Goal: Information Seeking & Learning: Learn about a topic

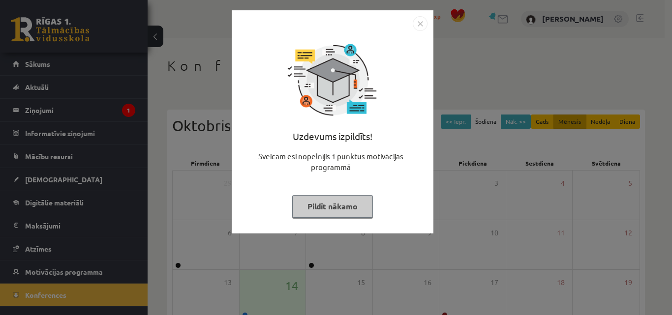
click at [341, 210] on button "Pildīt nākamo" at bounding box center [332, 206] width 81 height 23
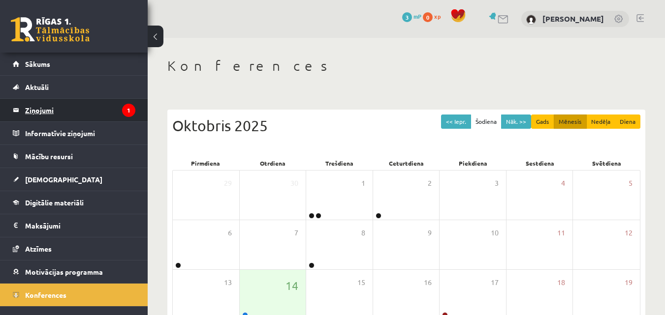
click at [74, 111] on legend "Ziņojumi 1" at bounding box center [80, 110] width 110 height 23
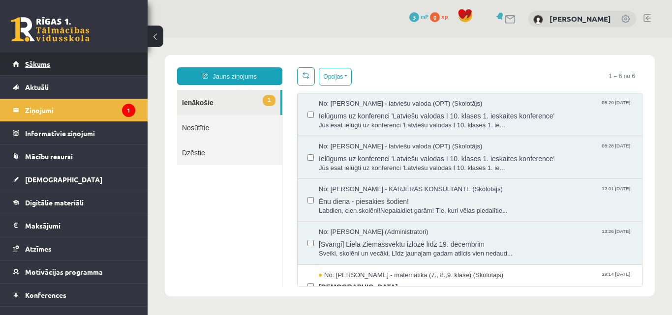
click at [57, 62] on link "Sākums" at bounding box center [74, 64] width 122 height 23
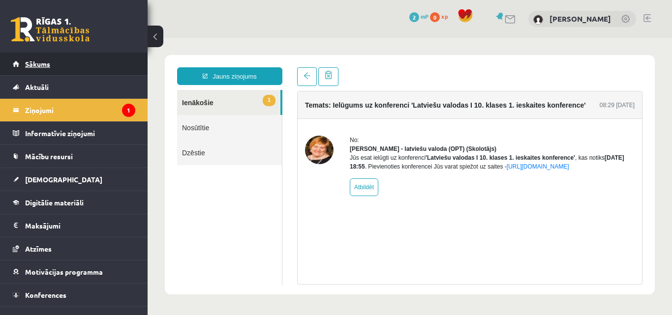
click at [39, 60] on link "Sākums" at bounding box center [74, 64] width 122 height 23
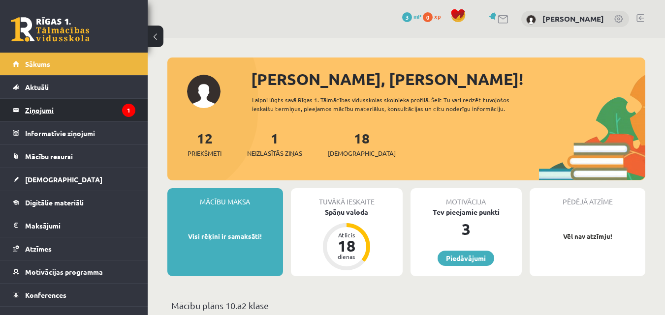
click at [78, 113] on legend "Ziņojumi 1" at bounding box center [80, 110] width 110 height 23
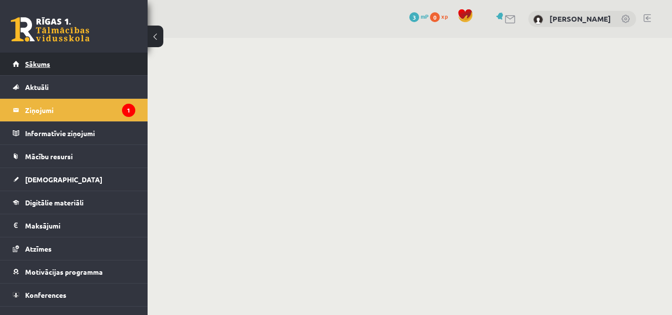
click at [42, 67] on span "Sākums" at bounding box center [37, 64] width 25 height 9
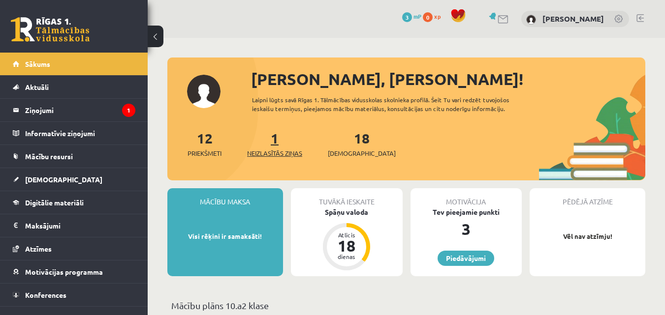
click at [277, 145] on link "1 Neizlasītās ziņas" at bounding box center [274, 143] width 55 height 29
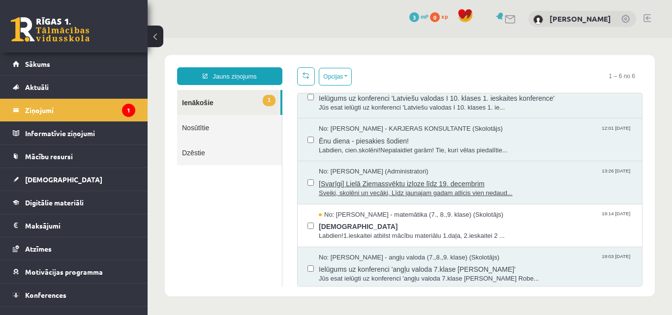
scroll to position [64, 0]
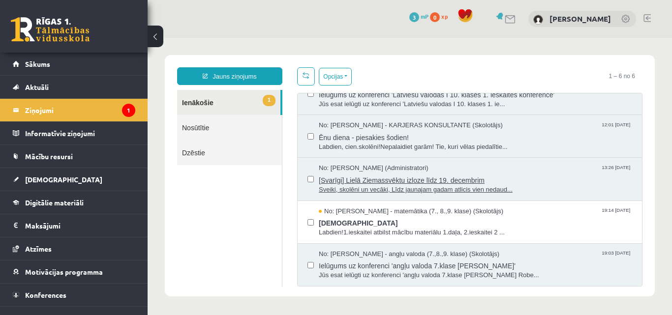
click at [438, 186] on span "Sveiki, skolēni un vecāki, Līdz jaunajam gadam atlicis vien nedaud..." at bounding box center [475, 189] width 313 height 9
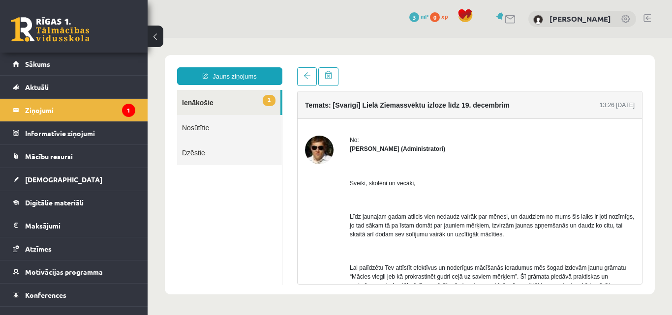
scroll to position [0, 0]
click at [232, 99] on link "1 Ienākošie" at bounding box center [228, 102] width 103 height 25
click at [308, 71] on link at bounding box center [307, 76] width 20 height 19
click at [304, 79] on span at bounding box center [306, 75] width 7 height 7
click at [242, 99] on link "1 Ienākošie" at bounding box center [228, 102] width 103 height 25
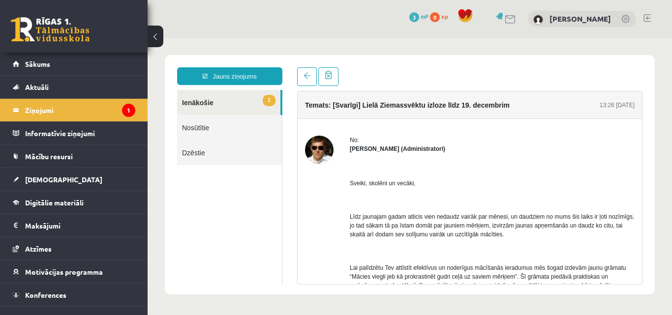
click at [242, 99] on link "1 Ienākošie" at bounding box center [228, 102] width 103 height 25
click at [31, 60] on span "Sākums" at bounding box center [37, 64] width 25 height 9
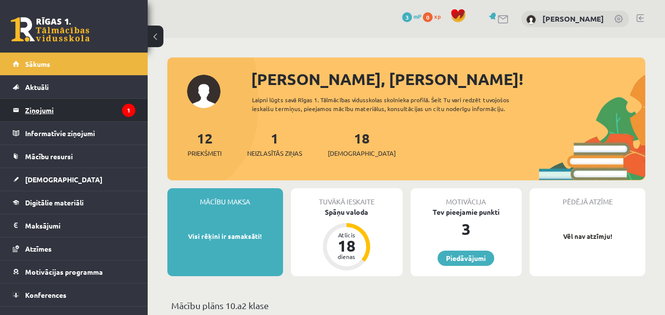
click at [44, 107] on legend "Ziņojumi 1" at bounding box center [80, 110] width 110 height 23
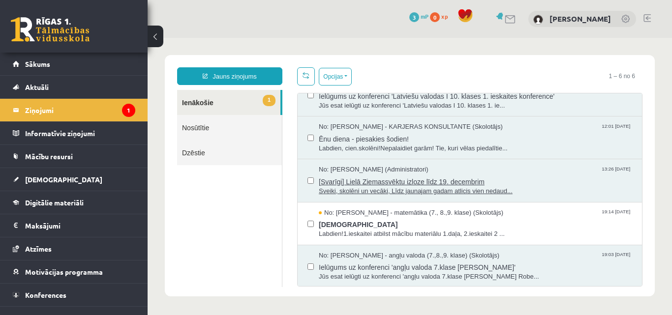
scroll to position [64, 0]
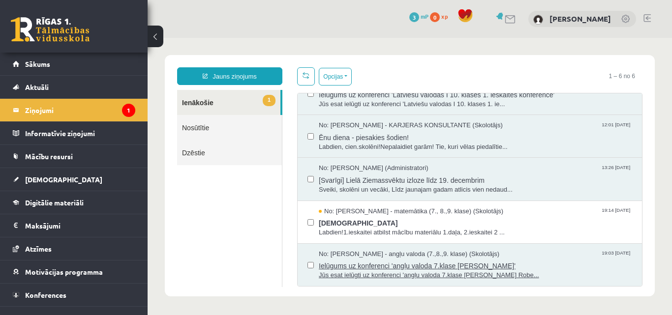
click at [419, 267] on span "Ielūgums uz konferenci 'angļu valoda 7.klase Daniels Roberts Vitkus'" at bounding box center [475, 265] width 313 height 12
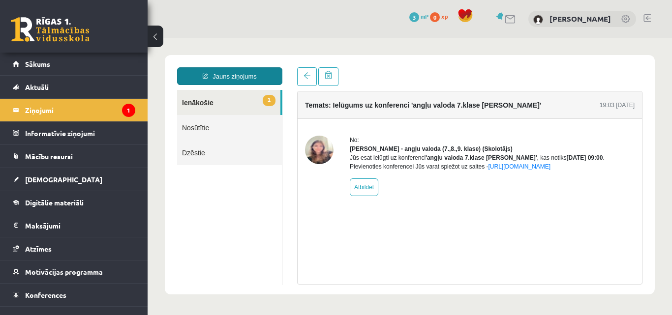
scroll to position [0, 0]
click at [219, 103] on link "1 Ienākošie" at bounding box center [228, 102] width 103 height 25
click at [200, 104] on link "1 Ienākošie" at bounding box center [228, 102] width 103 height 25
click at [62, 113] on legend "Ziņojumi 1" at bounding box center [80, 110] width 110 height 23
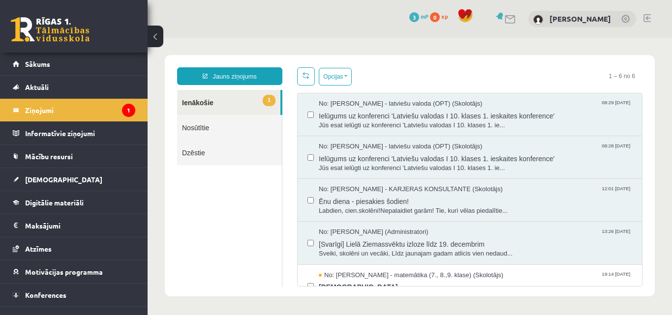
click at [63, 11] on div "0 Dāvanas 3 mP 0 xp" at bounding box center [74, 26] width 148 height 53
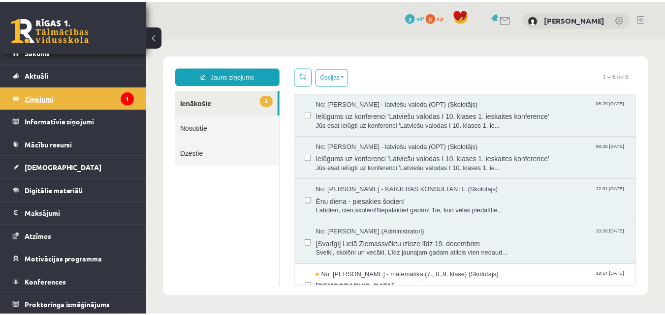
scroll to position [14, 0]
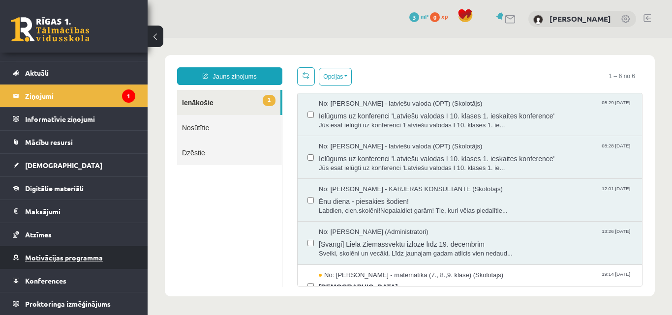
click at [94, 263] on link "Motivācijas programma" at bounding box center [74, 257] width 122 height 23
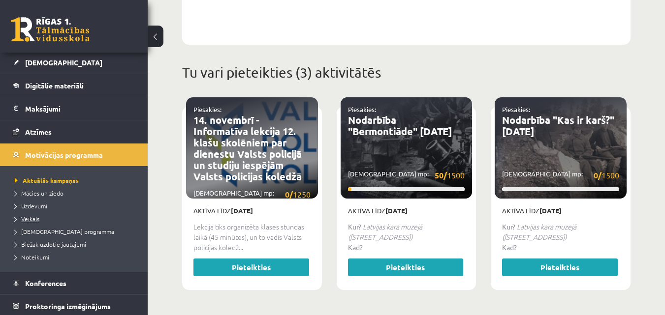
scroll to position [120, 0]
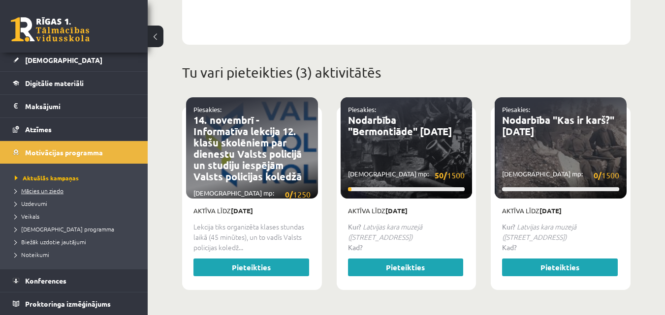
click at [54, 189] on span "Mācies un ziedo" at bounding box center [39, 191] width 49 height 8
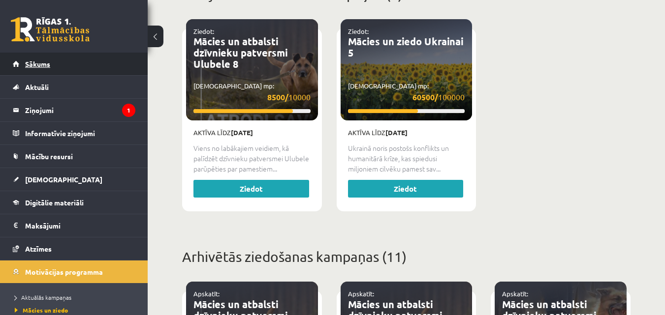
click at [35, 65] on span "Sākums" at bounding box center [37, 64] width 25 height 9
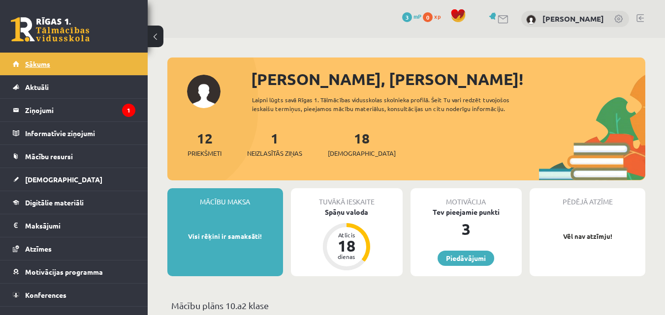
click at [45, 67] on span "Sākums" at bounding box center [37, 64] width 25 height 9
click at [640, 17] on link at bounding box center [639, 18] width 7 height 8
